Goal: Navigation & Orientation: Find specific page/section

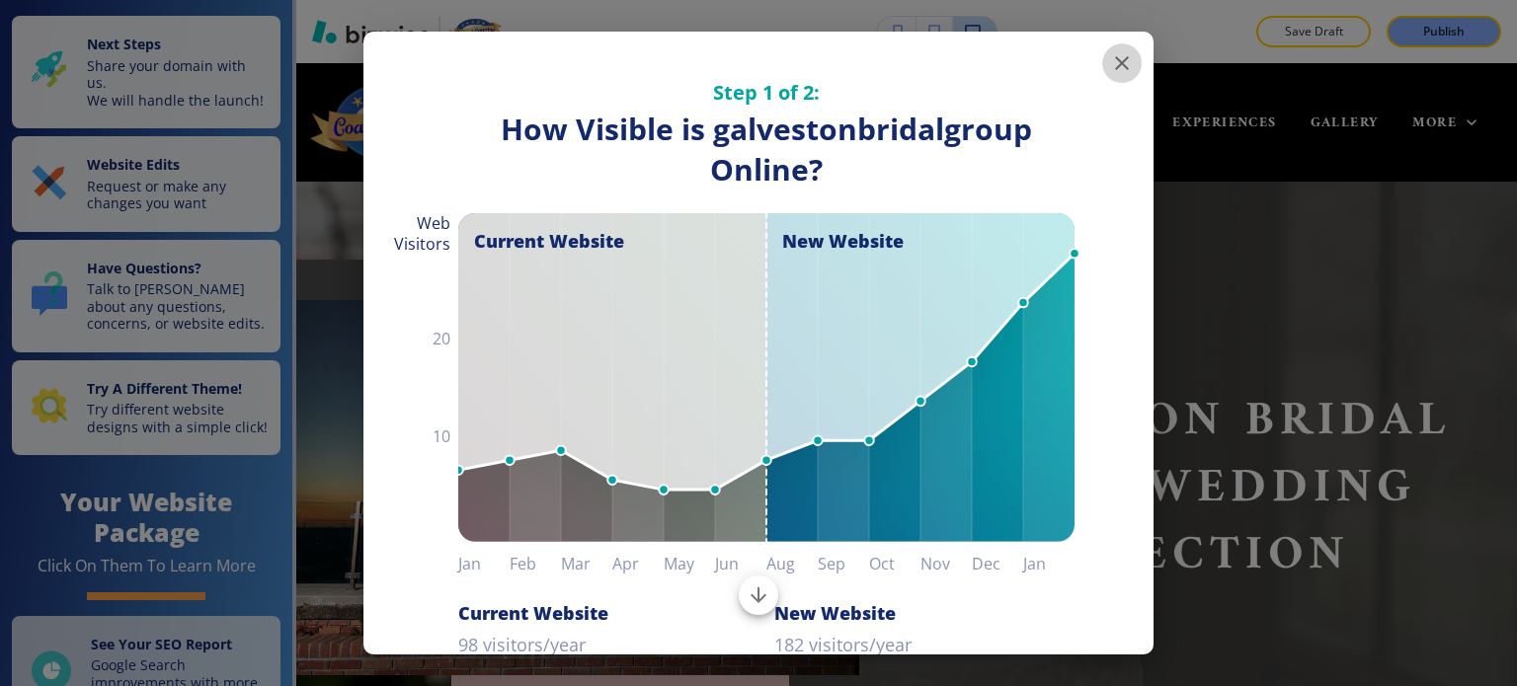
click at [1110, 63] on icon "button" at bounding box center [1122, 63] width 24 height 24
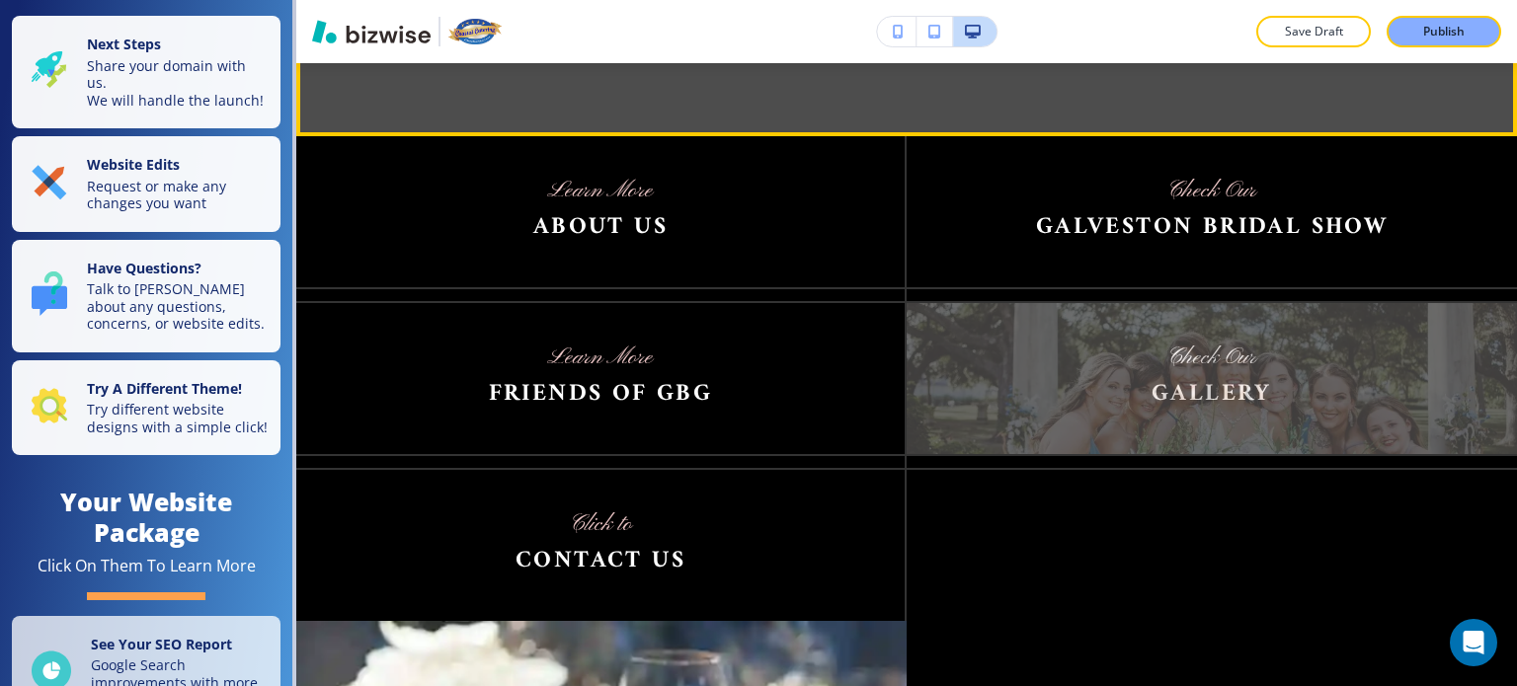
scroll to position [2820, 0]
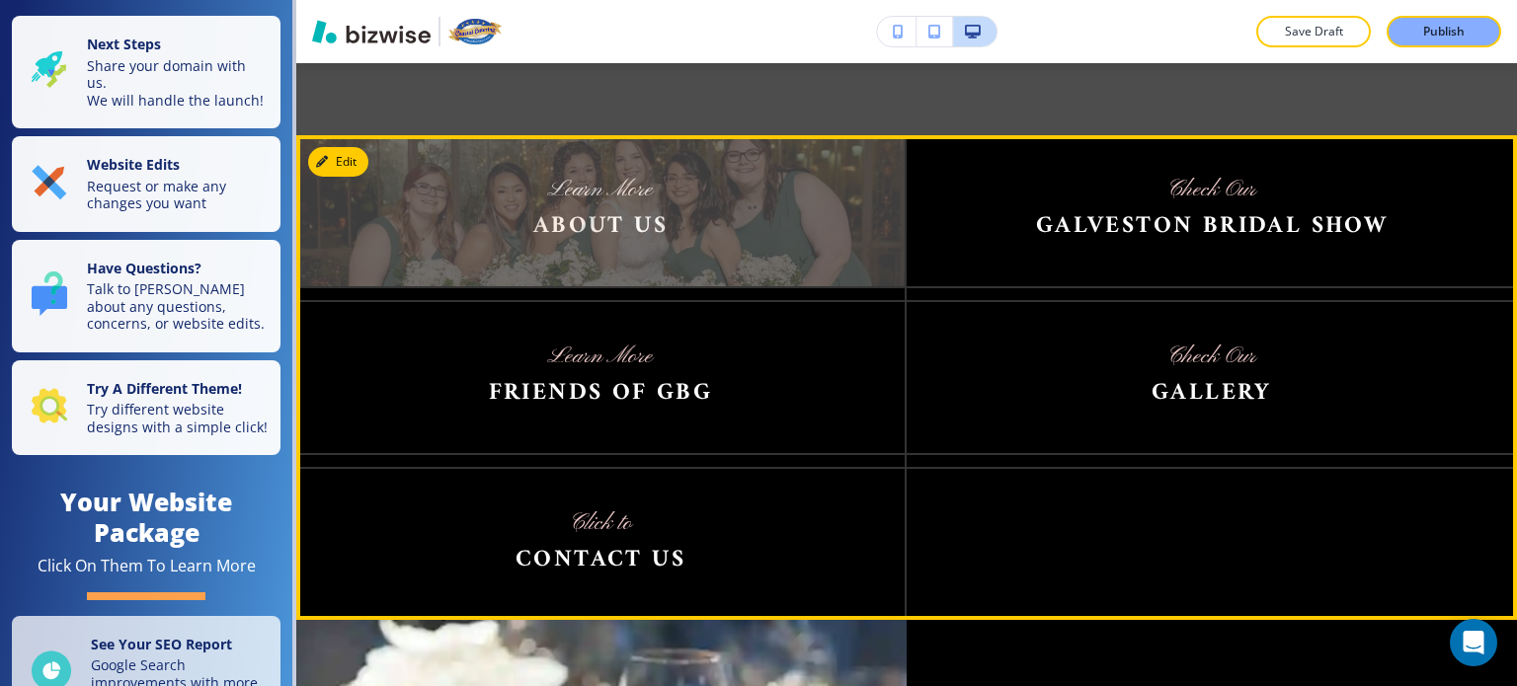
click at [637, 163] on img at bounding box center [600, 210] width 608 height 151
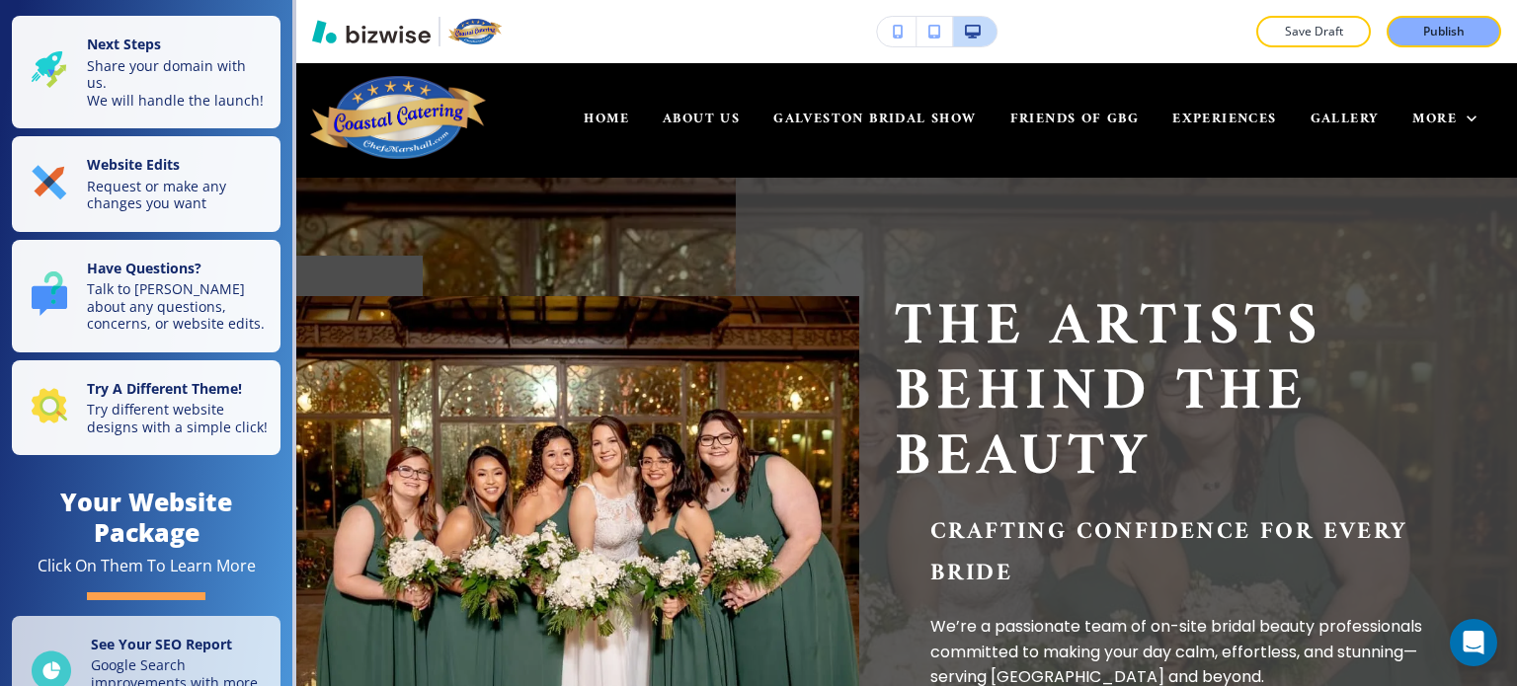
scroll to position [0, 0]
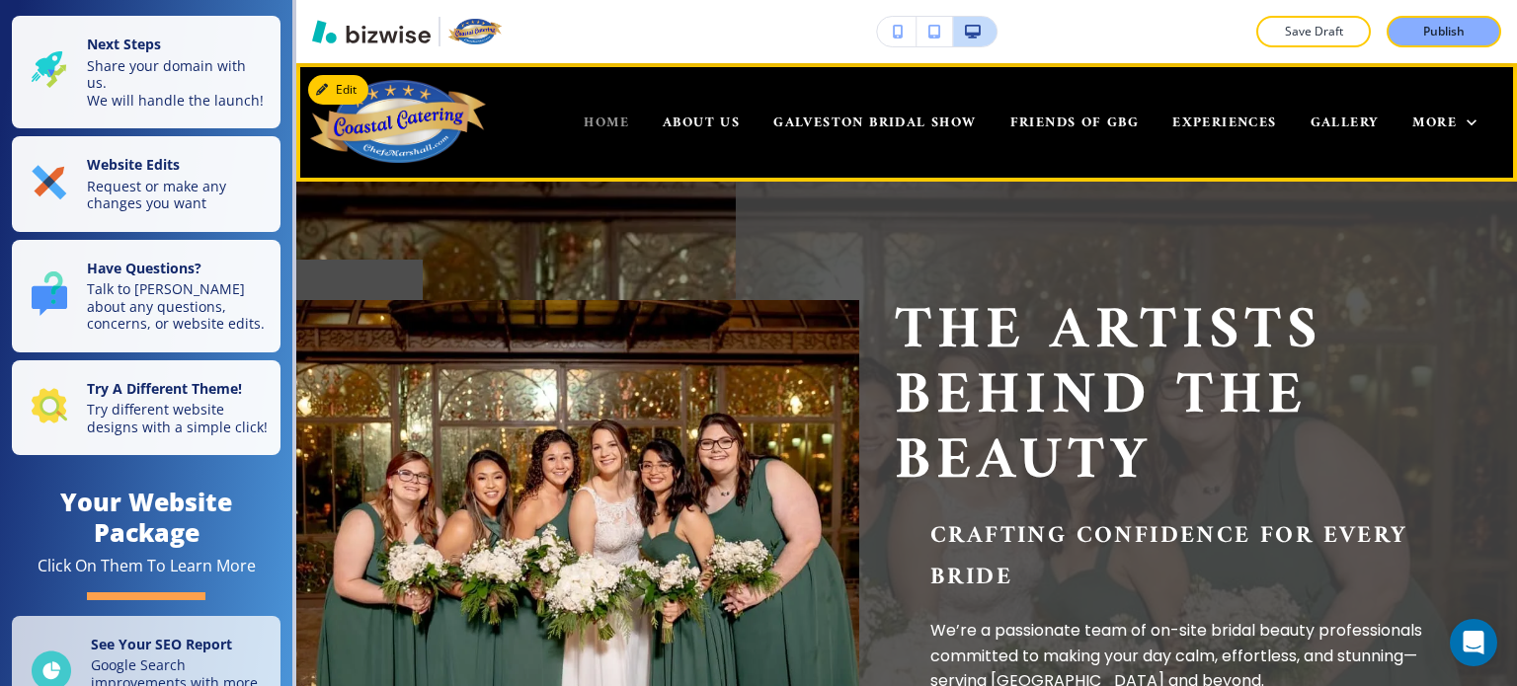
click at [584, 119] on span "HOME" at bounding box center [606, 123] width 45 height 25
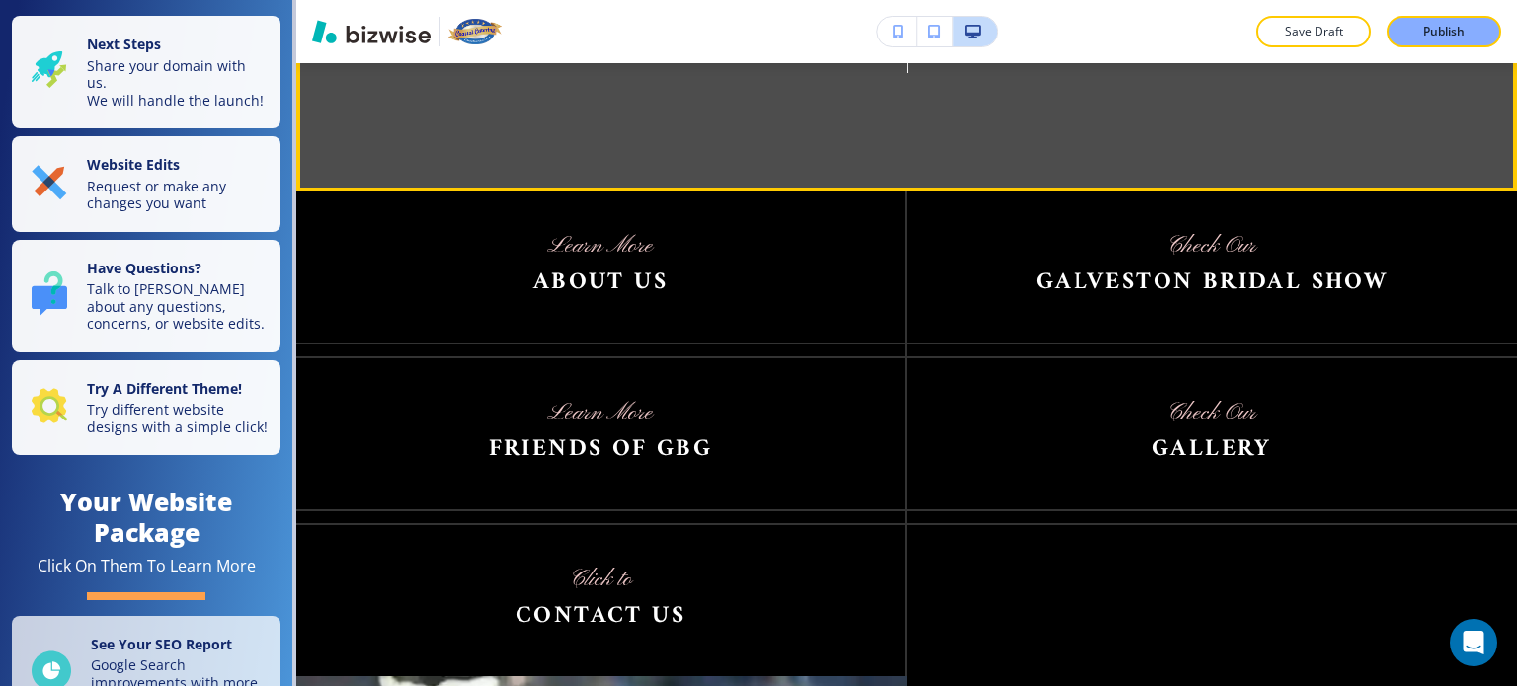
scroll to position [2764, 0]
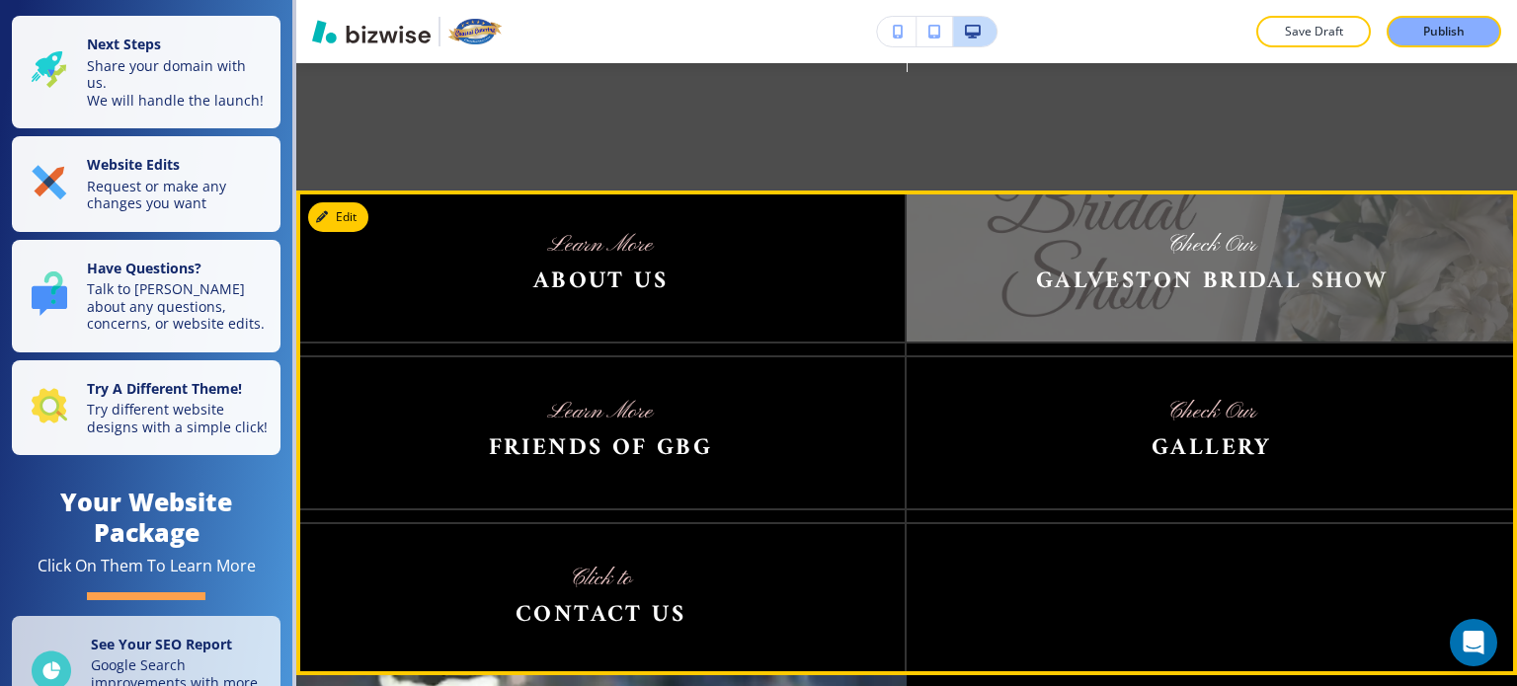
click at [1146, 219] on img at bounding box center [1212, 266] width 610 height 151
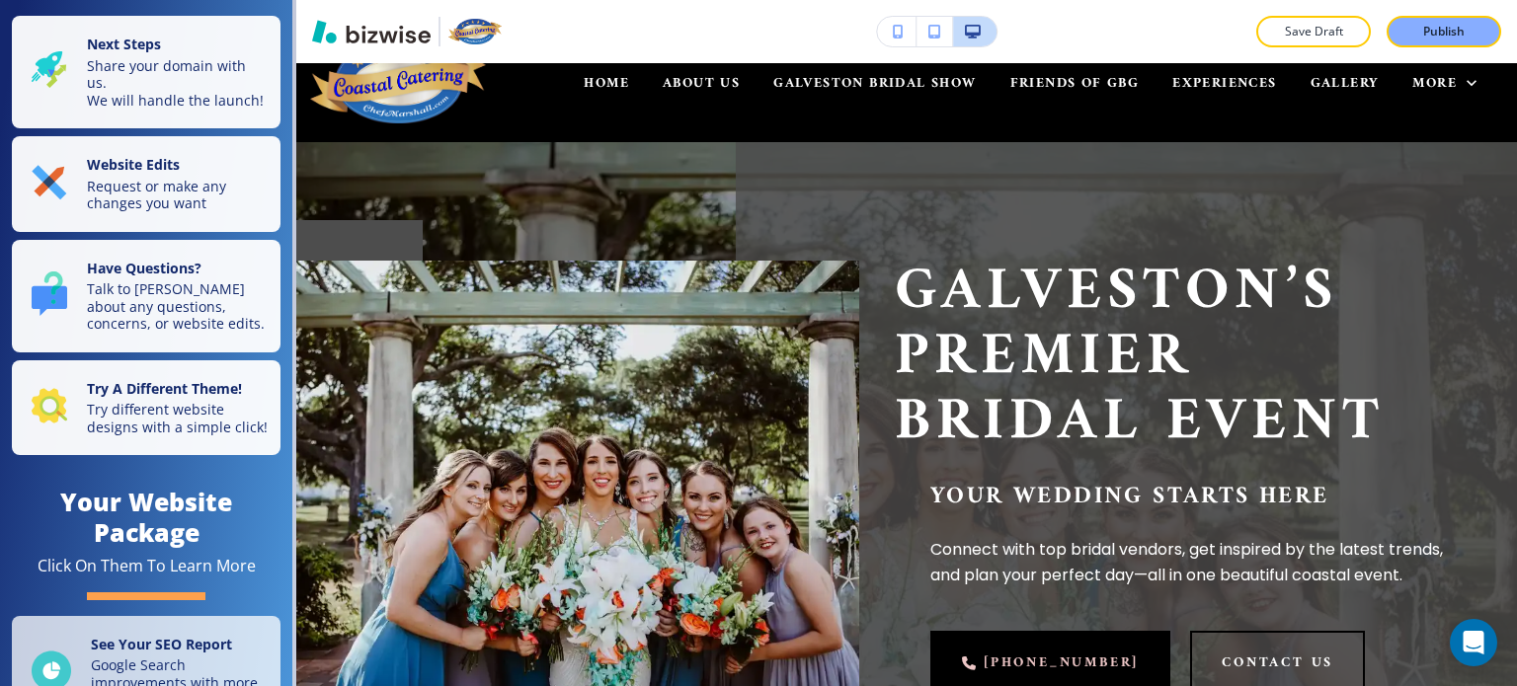
scroll to position [0, 0]
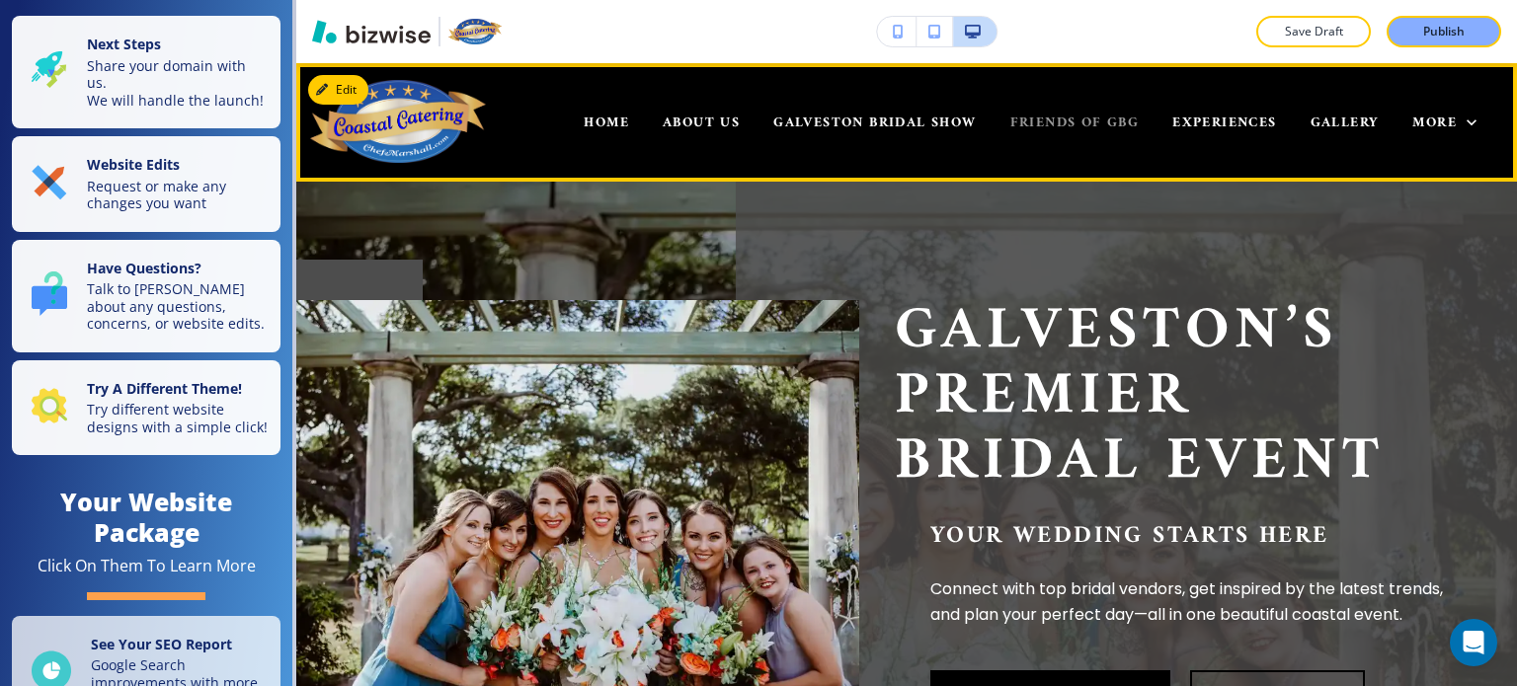
click at [1025, 115] on span "FRIENDS OF GBG" at bounding box center [1074, 123] width 129 height 25
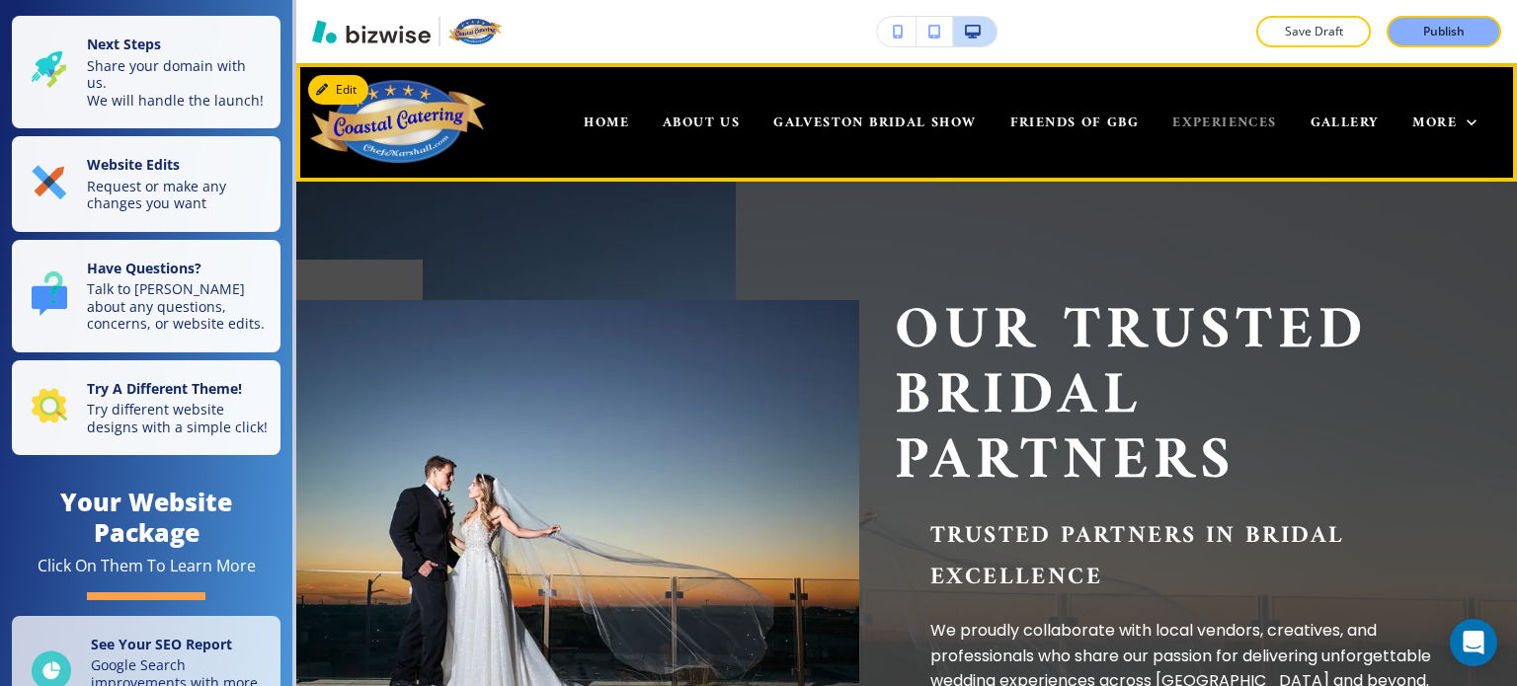
click at [1206, 122] on span "EXPERIENCES" at bounding box center [1224, 123] width 104 height 25
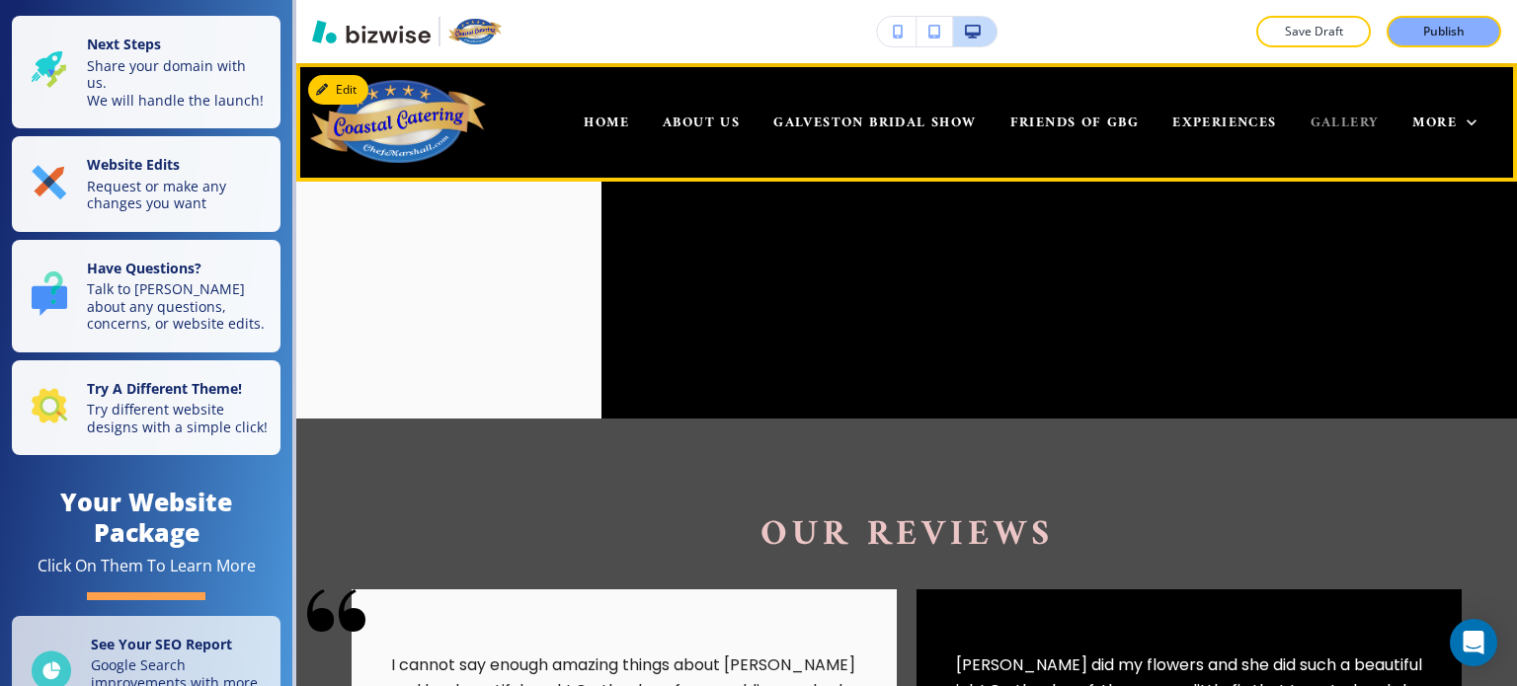
click at [1327, 121] on span "GALLERY" at bounding box center [1345, 123] width 69 height 25
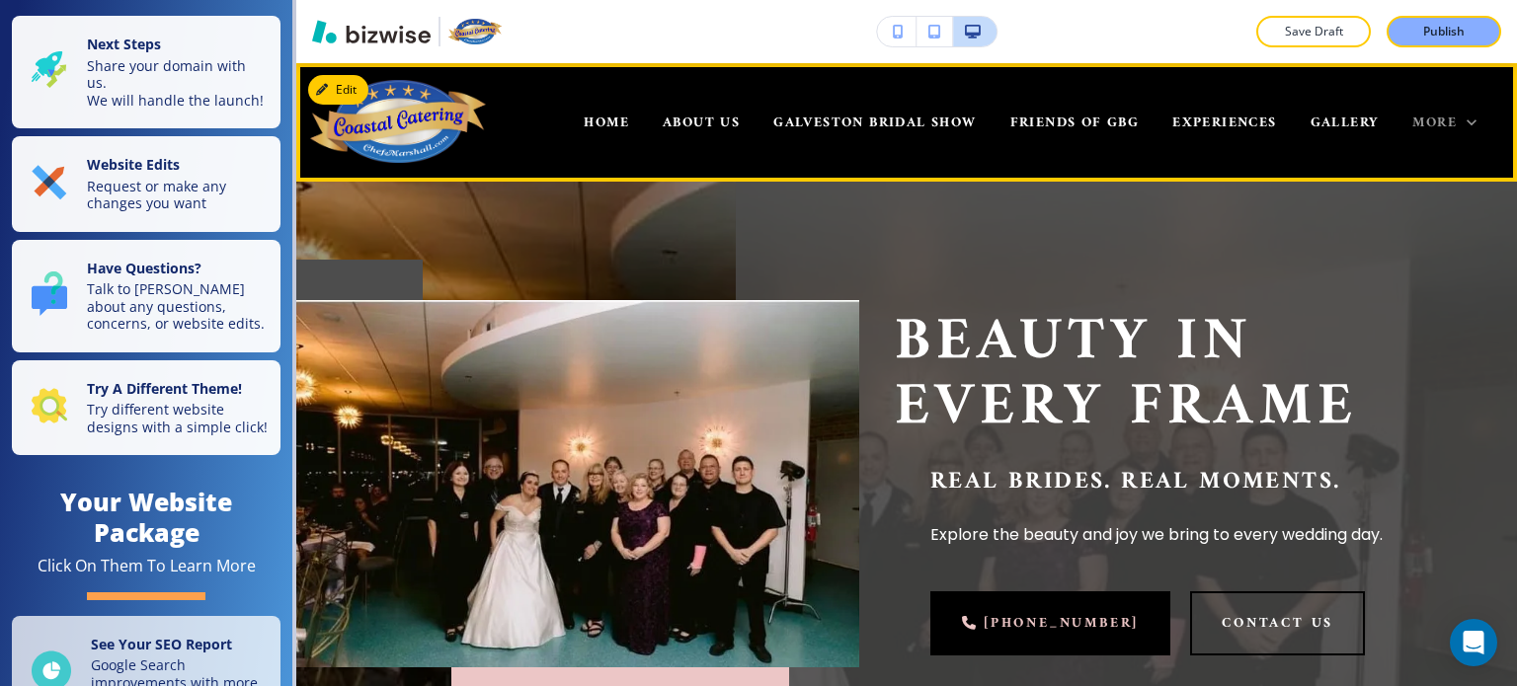
click at [1430, 115] on span "More" at bounding box center [1434, 123] width 44 height 25
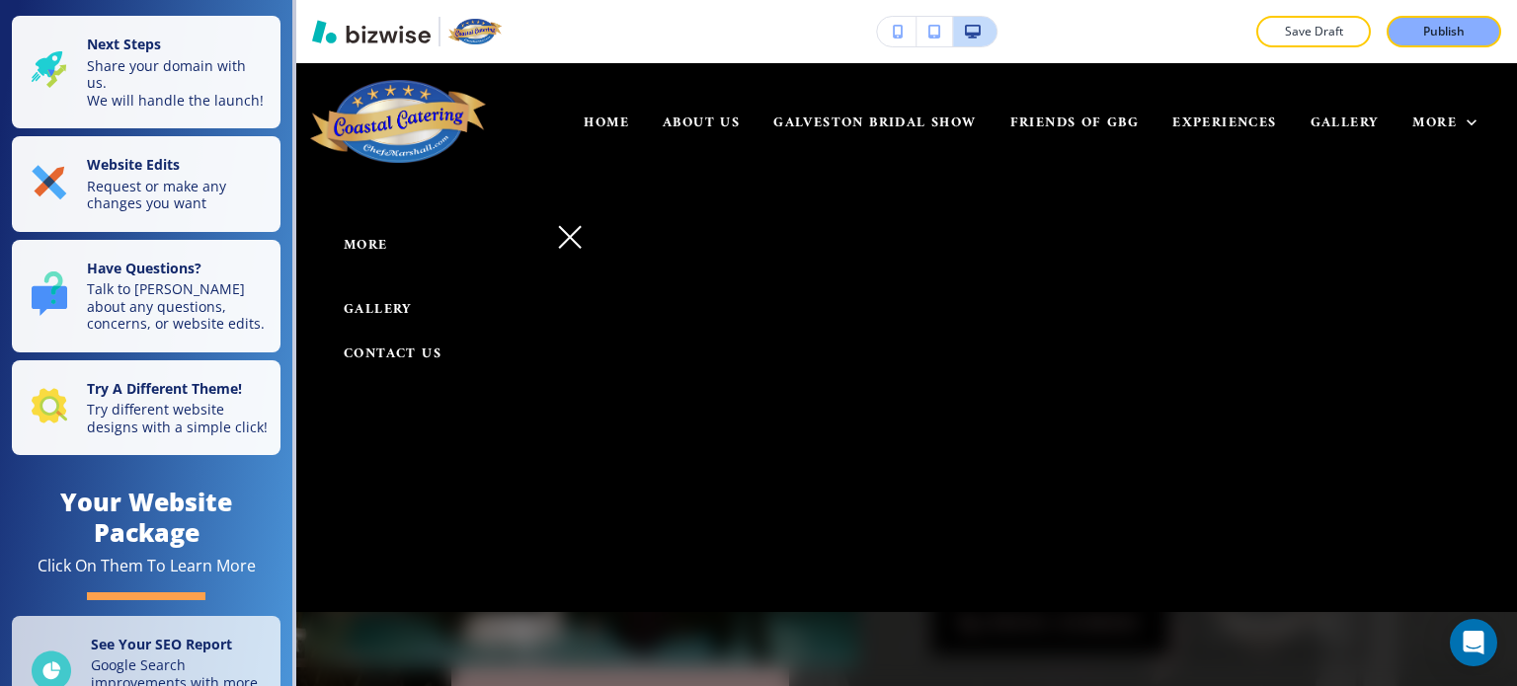
click at [366, 247] on span "More" at bounding box center [366, 245] width 44 height 25
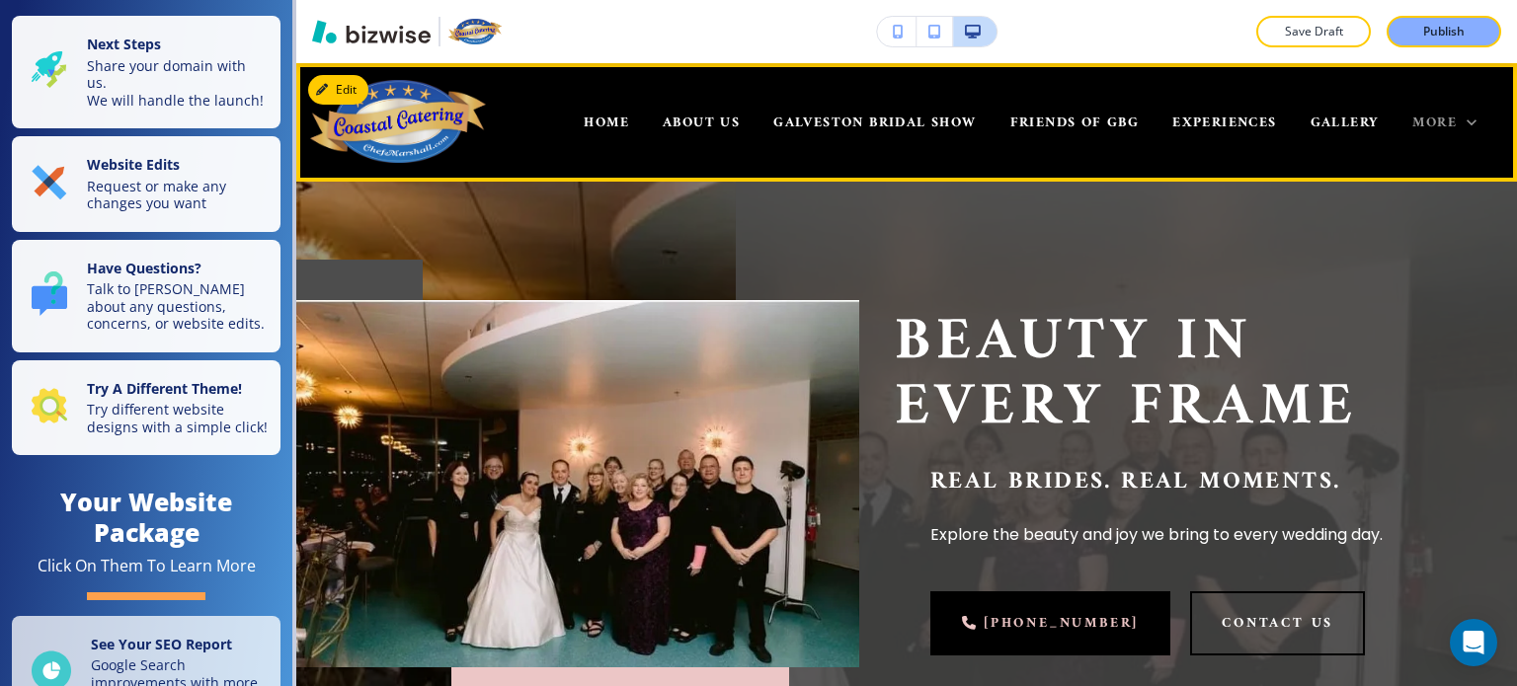
click at [1422, 125] on span "More" at bounding box center [1434, 123] width 44 height 25
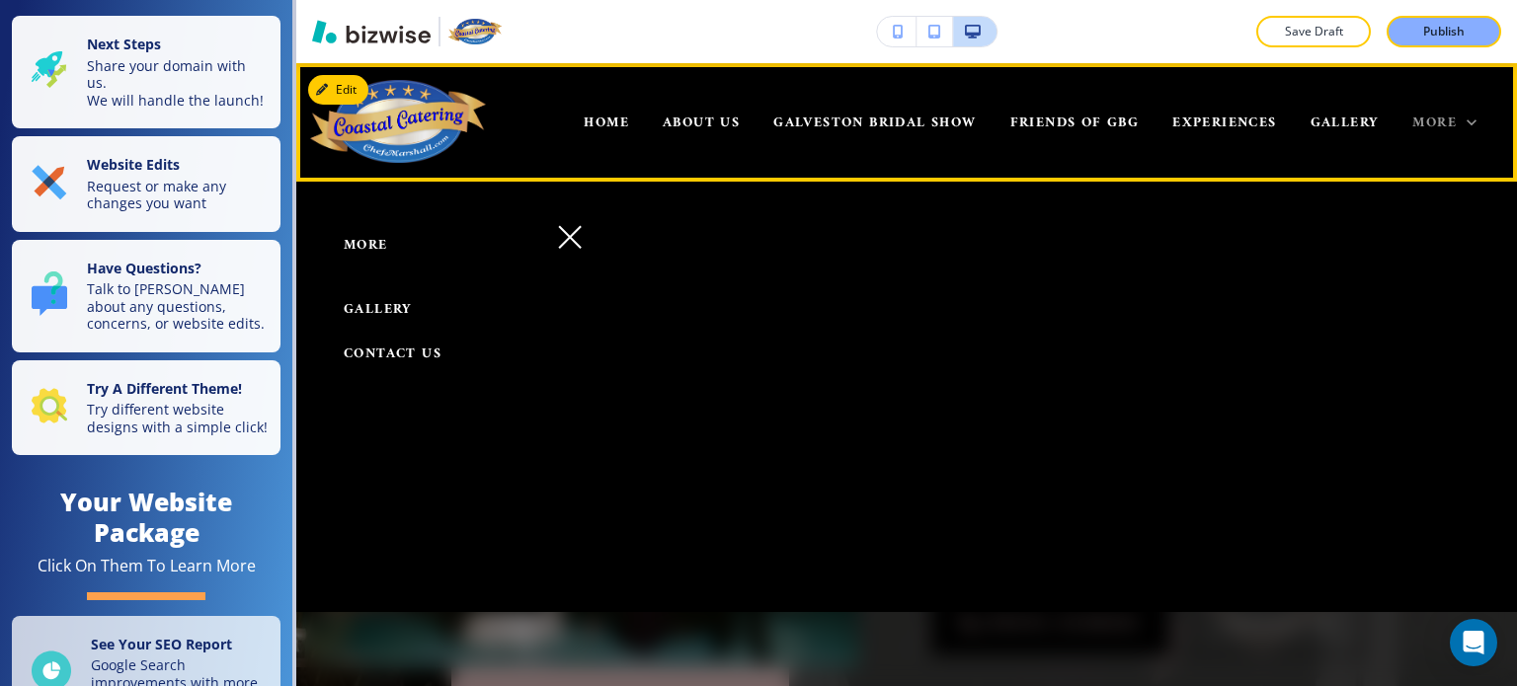
click at [1439, 119] on span "More" at bounding box center [1434, 123] width 44 height 25
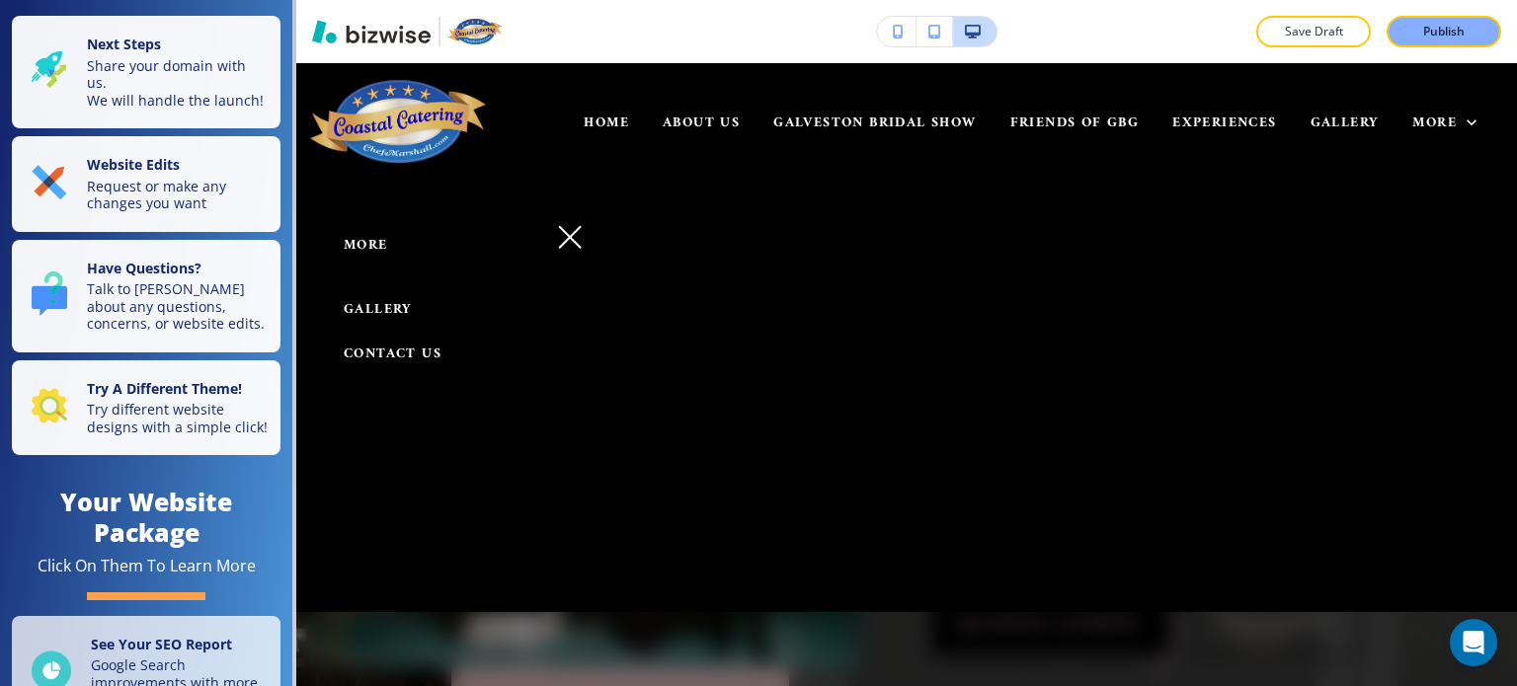
click at [396, 354] on span "CONTACT US" at bounding box center [393, 354] width 98 height 25
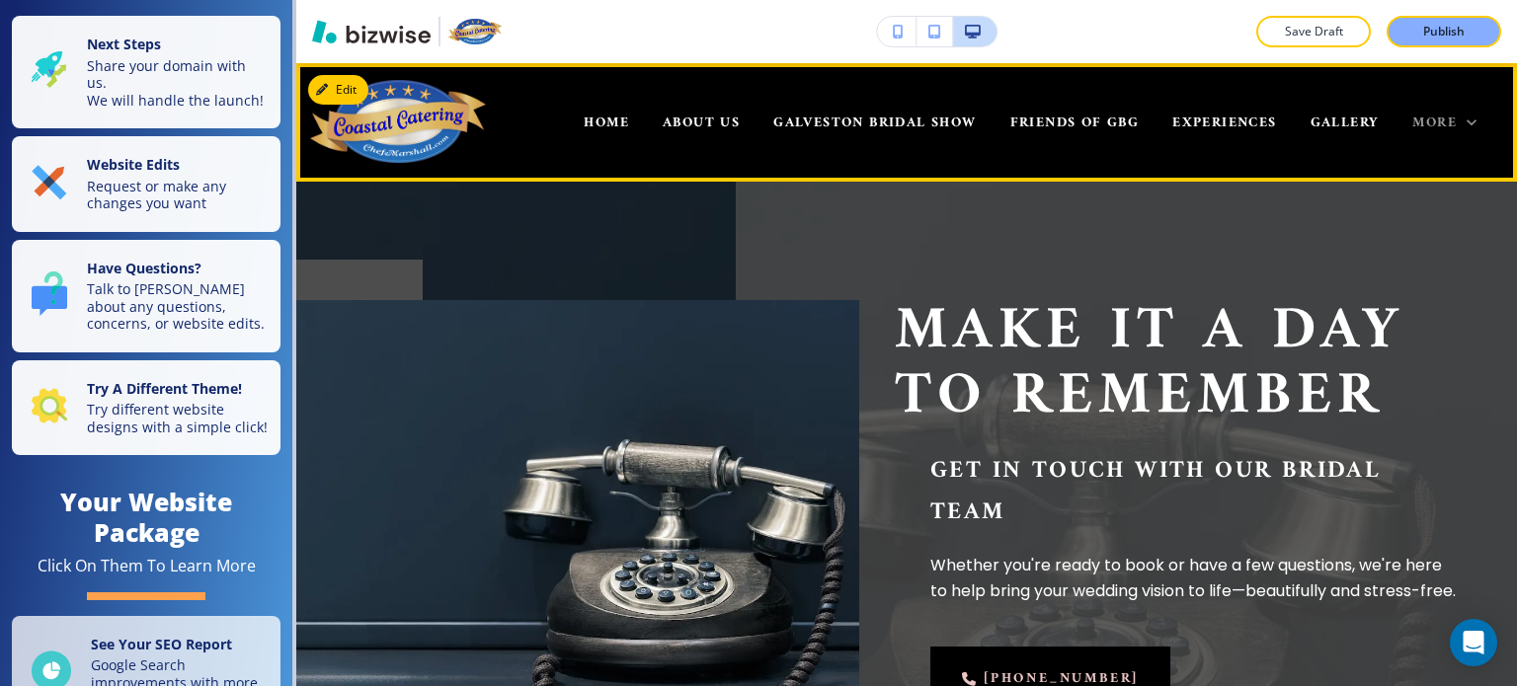
click at [1432, 121] on span "More" at bounding box center [1434, 123] width 44 height 25
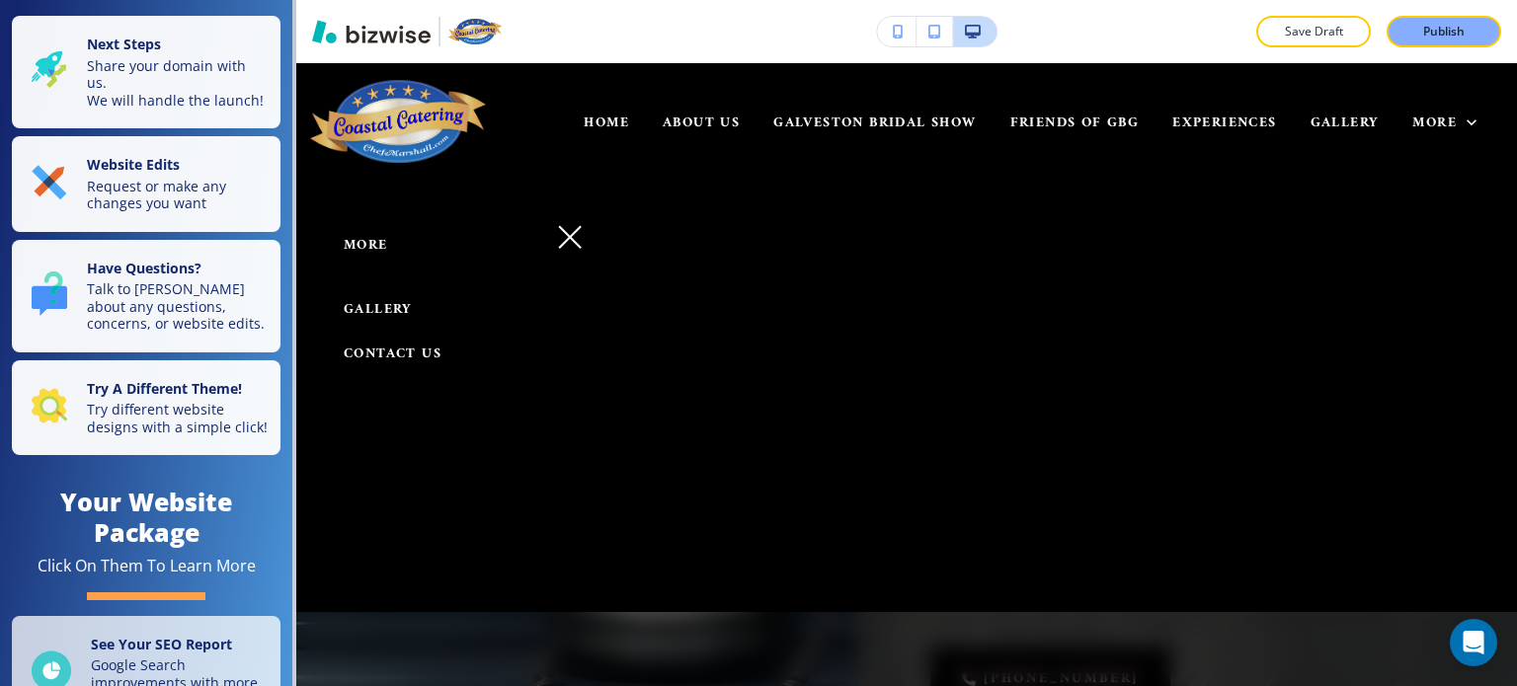
click at [404, 358] on span "CONTACT US" at bounding box center [393, 354] width 98 height 25
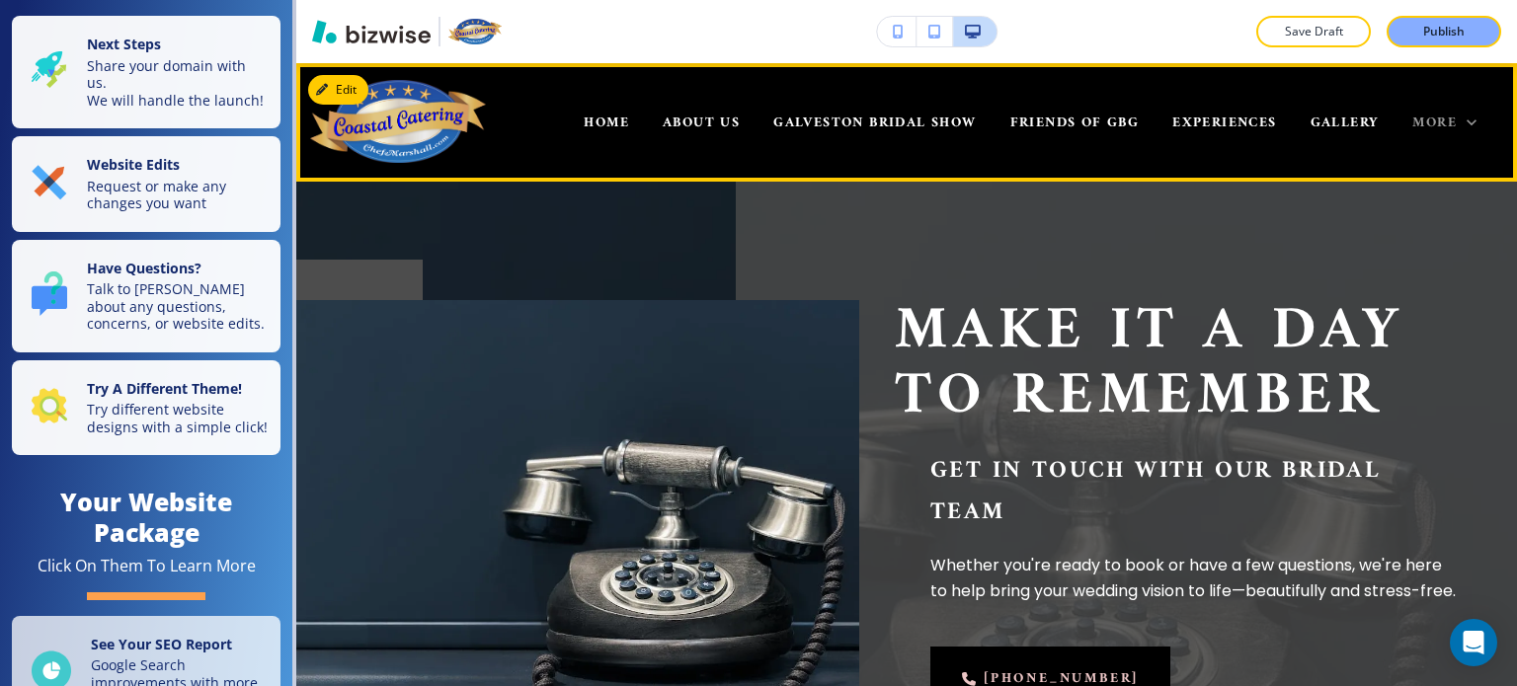
click at [1462, 129] on icon at bounding box center [1472, 123] width 20 height 20
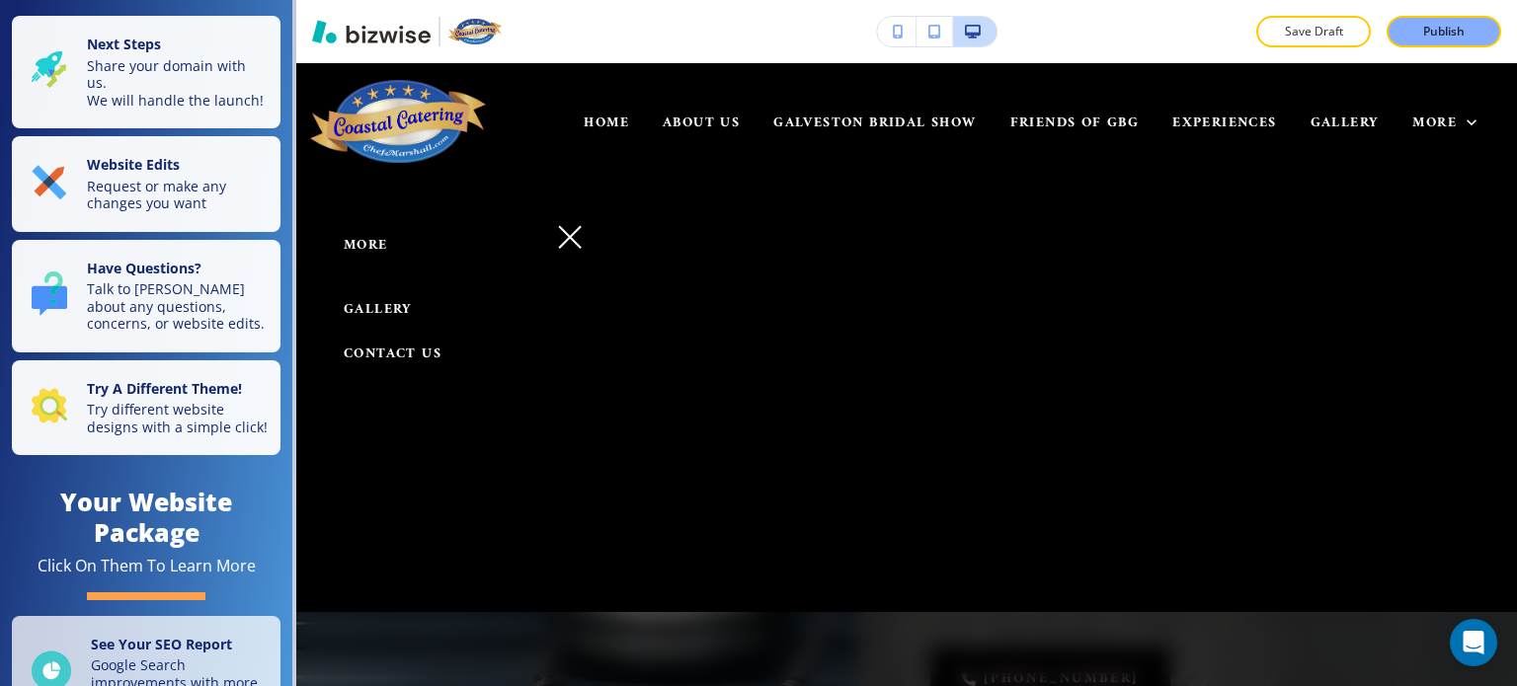
click at [905, 35] on button "button" at bounding box center [897, 32] width 40 height 30
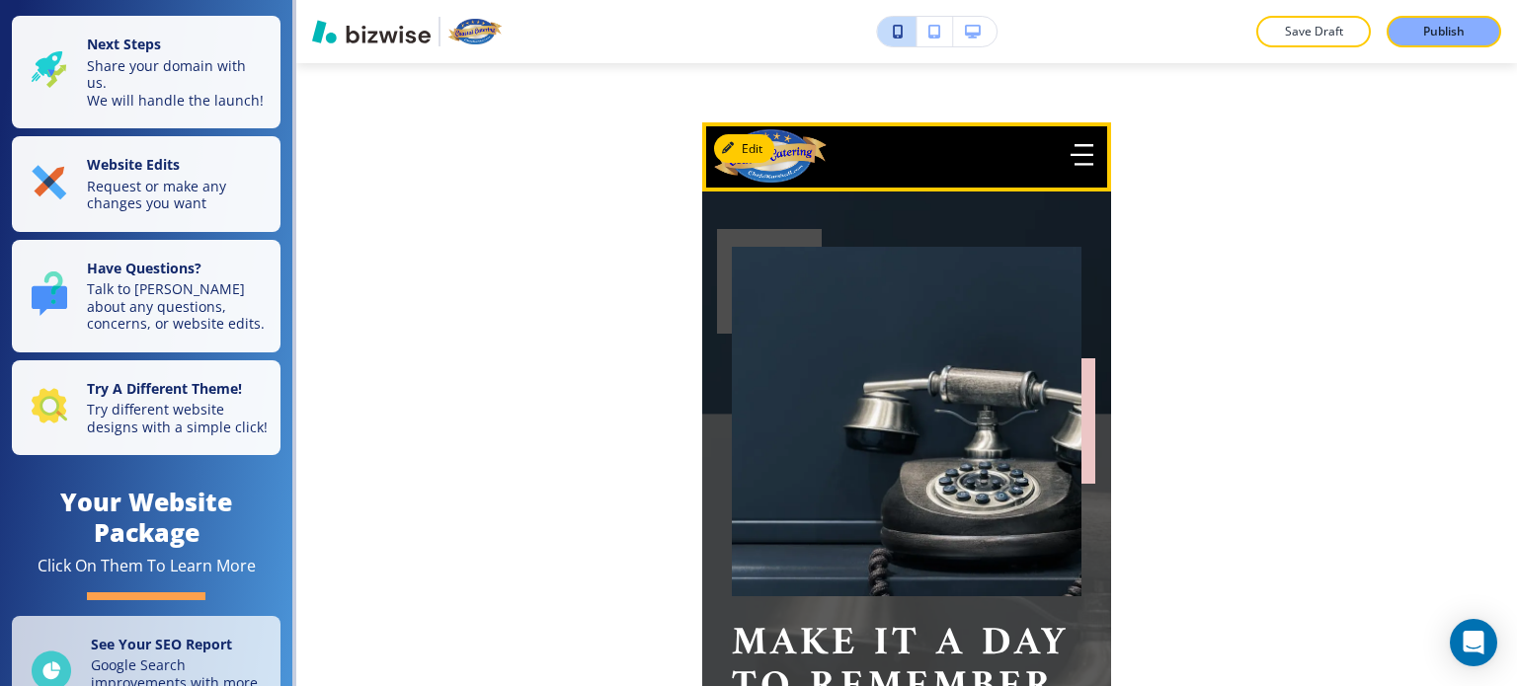
click at [1074, 146] on icon "button" at bounding box center [1083, 146] width 19 height 0
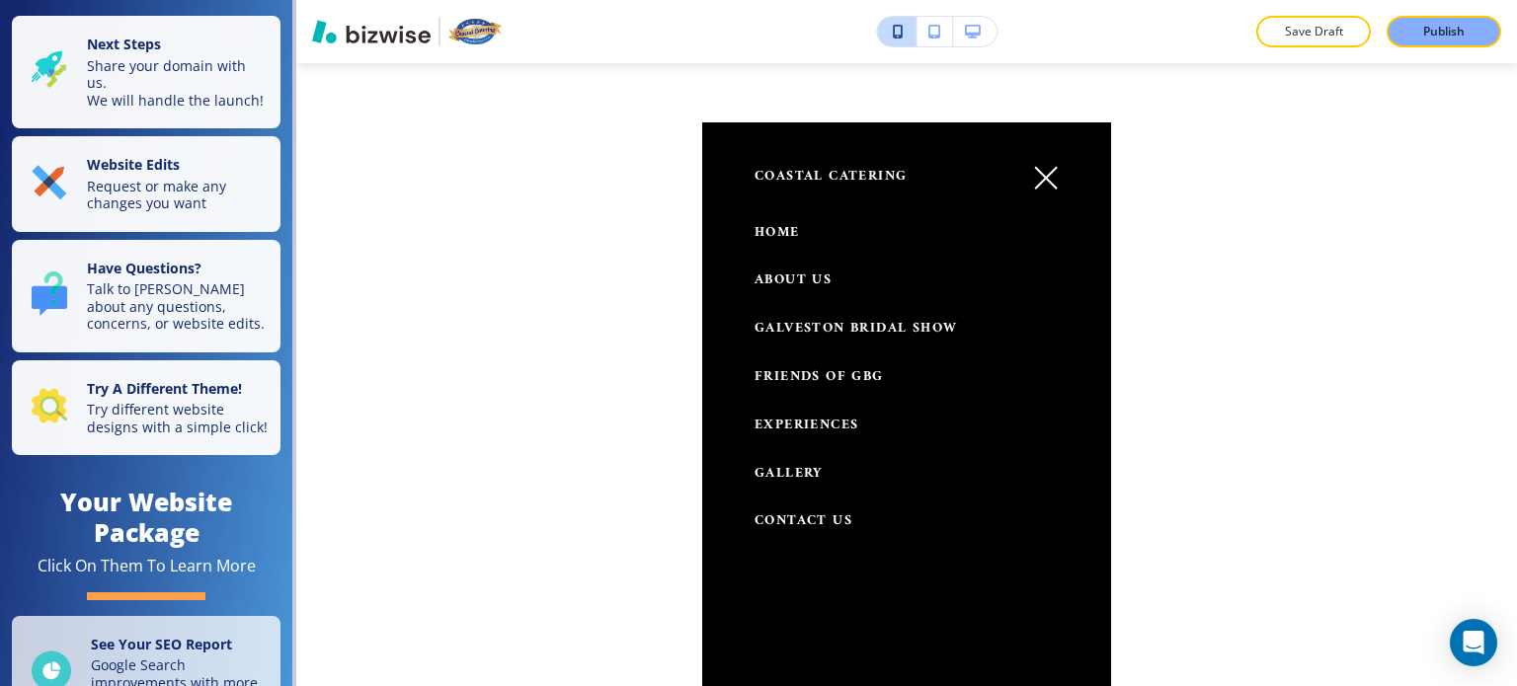
click at [783, 229] on span "HOME" at bounding box center [777, 232] width 45 height 25
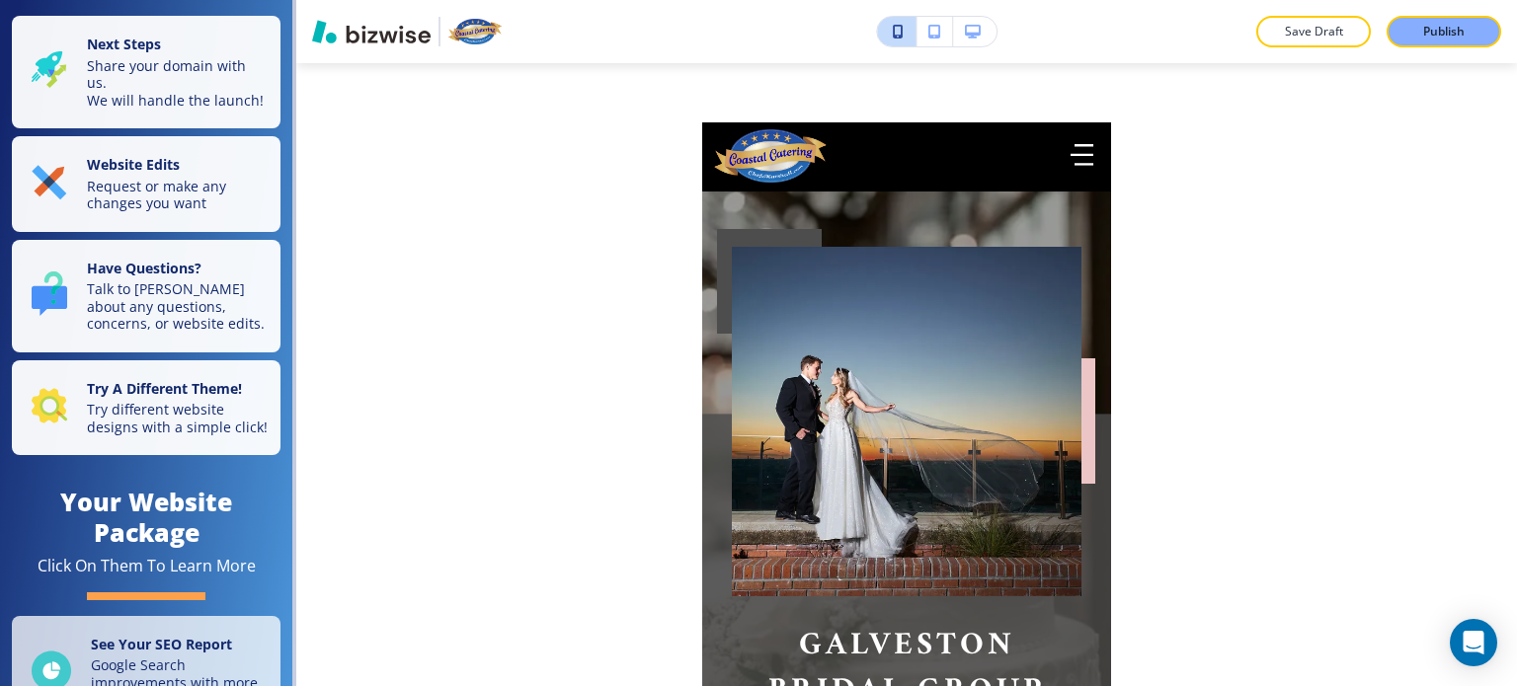
click at [978, 28] on icon "button" at bounding box center [973, 32] width 16 height 14
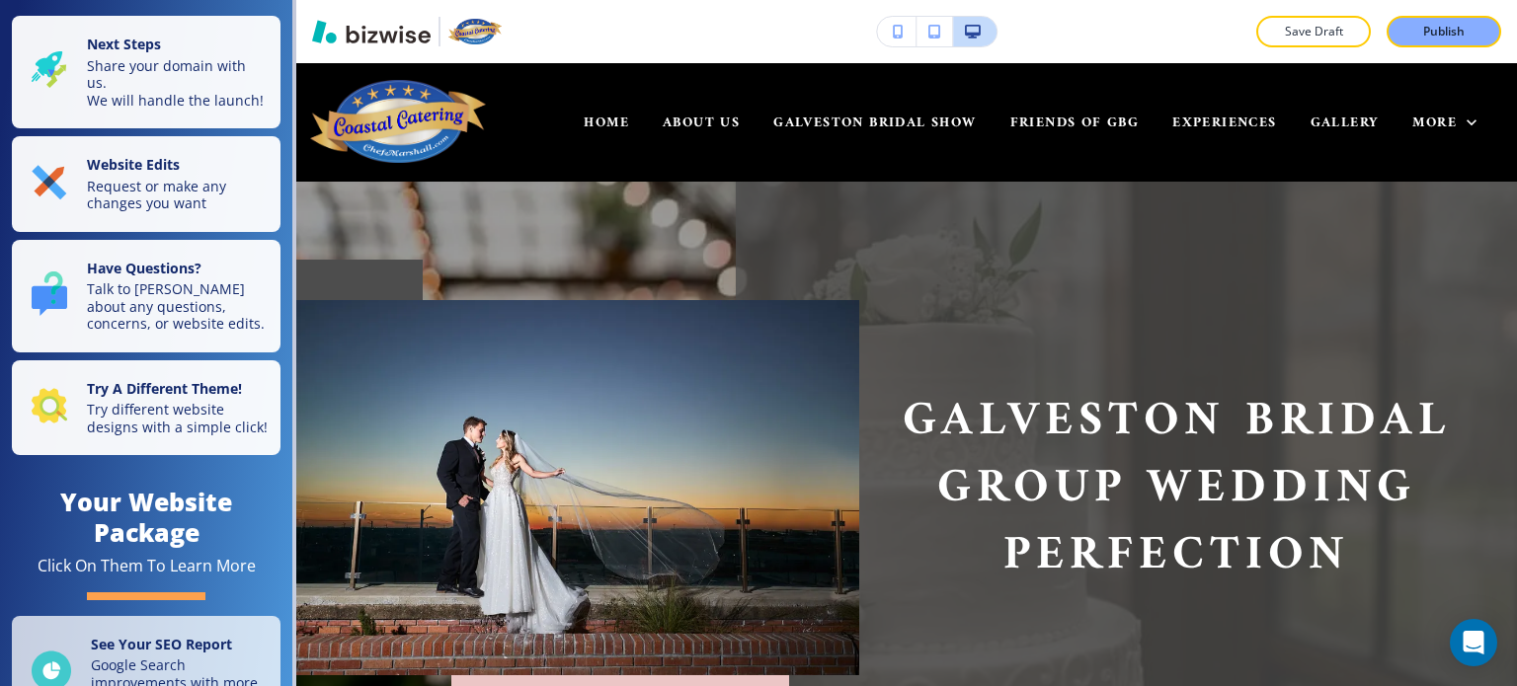
click at [387, 34] on img "button" at bounding box center [371, 32] width 119 height 24
click at [1465, 642] on icon "Open Intercom Messenger" at bounding box center [1473, 643] width 23 height 26
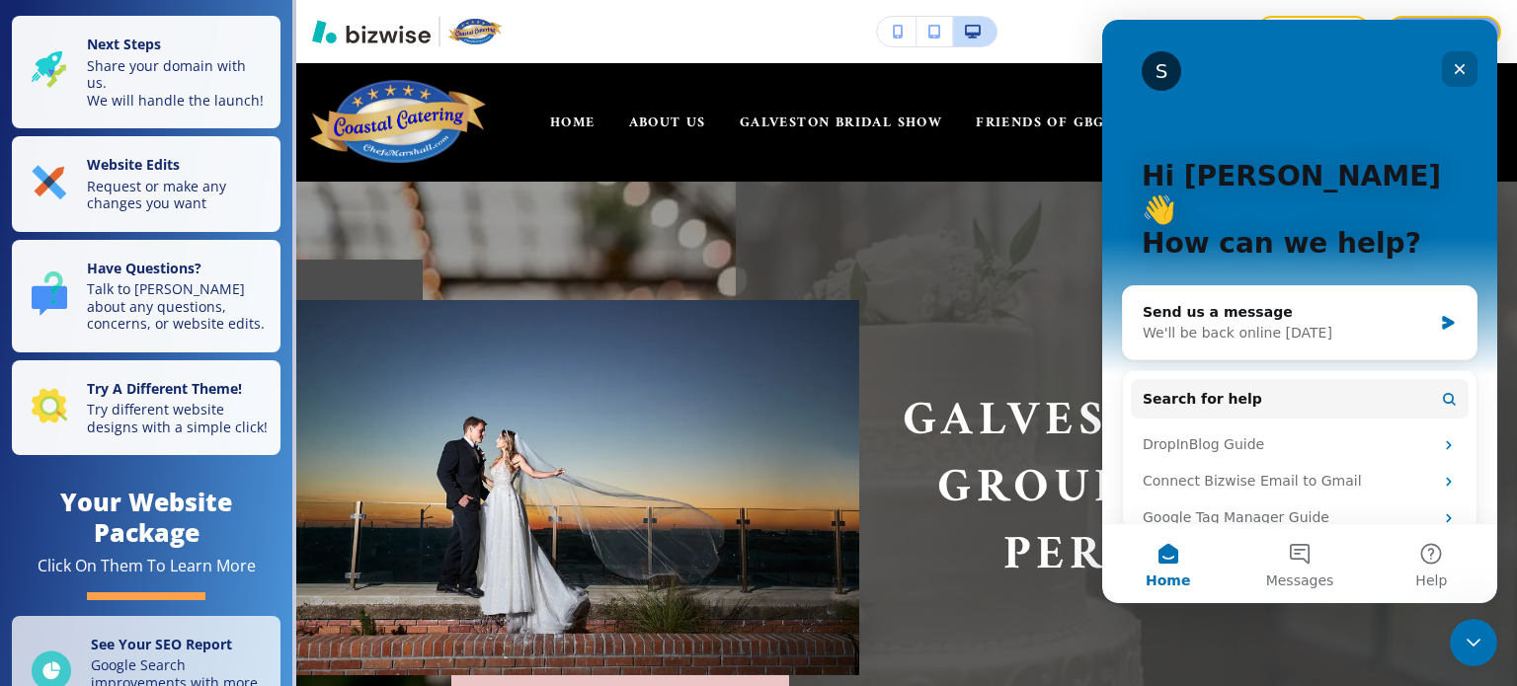
click at [1458, 72] on icon "Close" at bounding box center [1460, 69] width 16 height 16
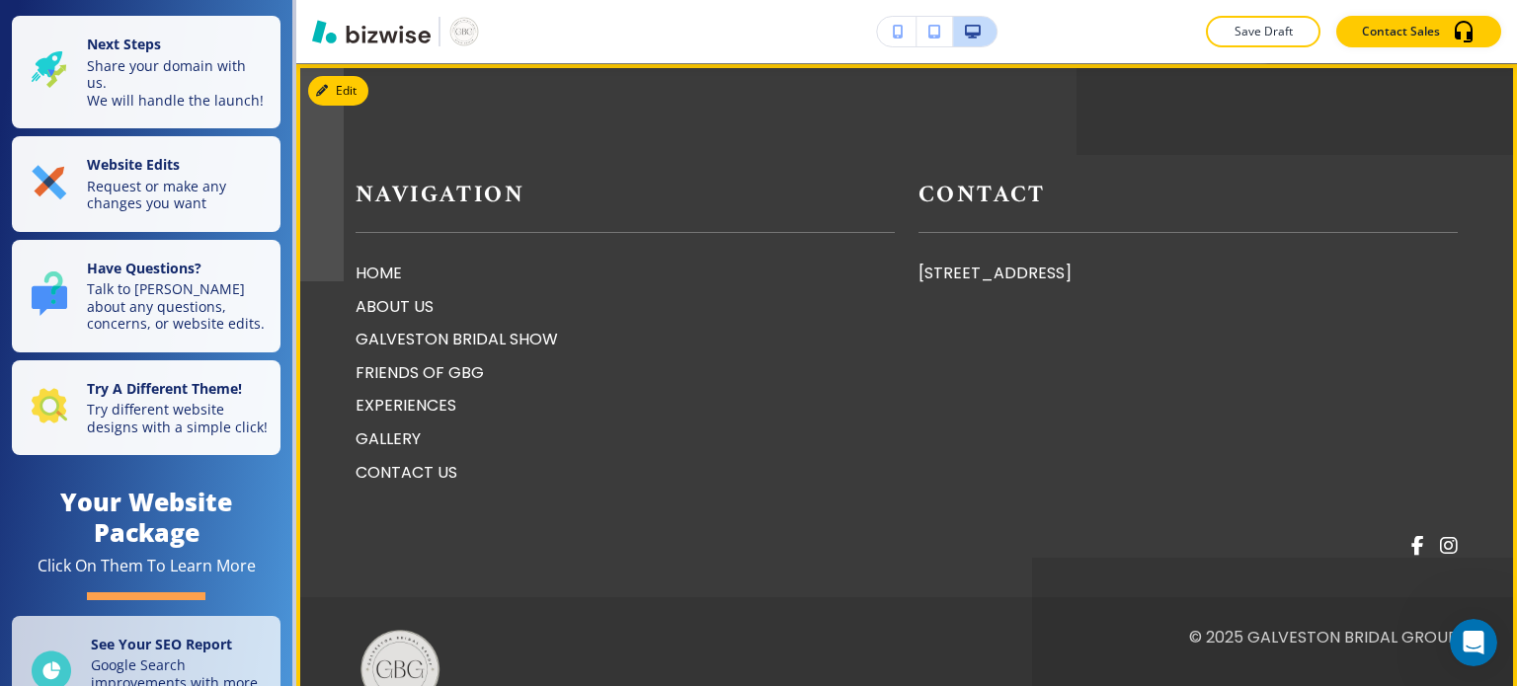
scroll to position [5928, 0]
